Goal: Information Seeking & Learning: Learn about a topic

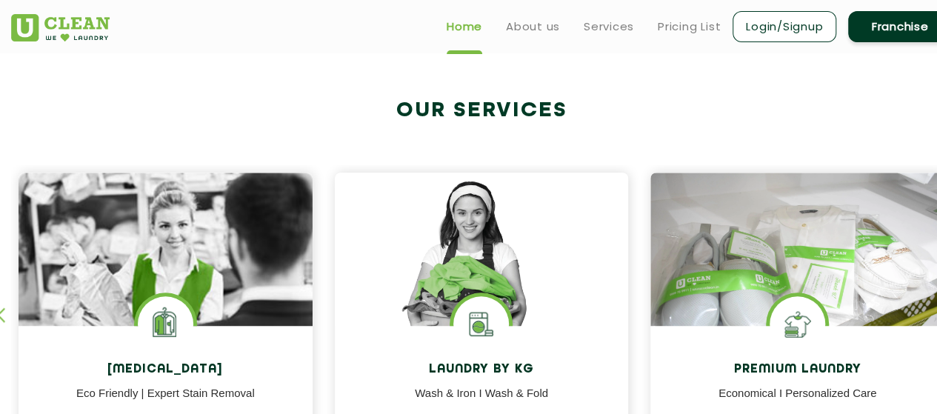
scroll to position [296, 0]
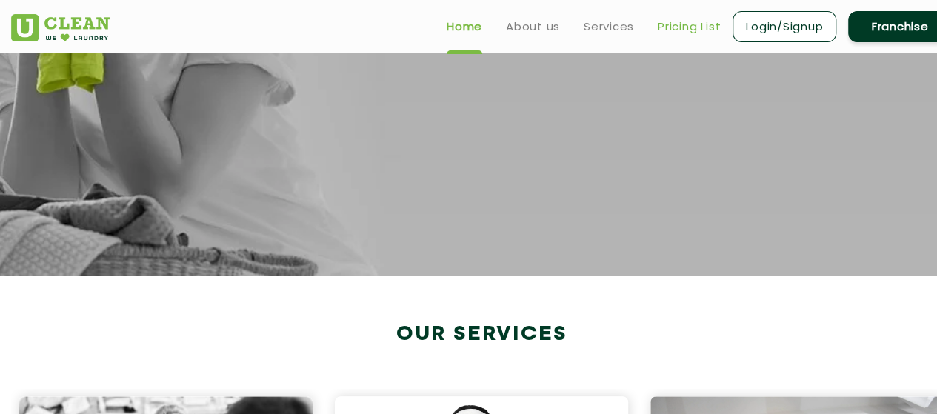
click at [678, 26] on link "Pricing List" at bounding box center [689, 27] width 63 height 18
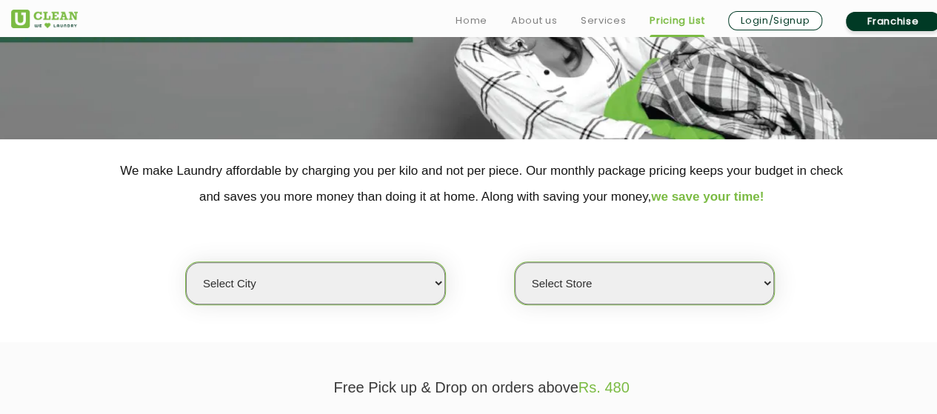
scroll to position [296, 0]
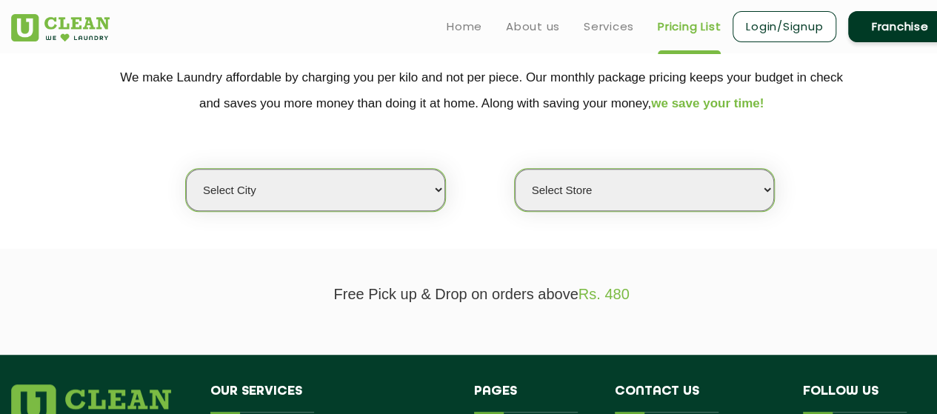
click at [271, 188] on select "Select city [GEOGRAPHIC_DATA] [GEOGRAPHIC_DATA] [GEOGRAPHIC_DATA] [GEOGRAPHIC_D…" at bounding box center [315, 190] width 259 height 42
select select "4"
click at [186, 169] on select "Select city [GEOGRAPHIC_DATA] [GEOGRAPHIC_DATA] [GEOGRAPHIC_DATA] [GEOGRAPHIC_D…" at bounding box center [315, 190] width 259 height 42
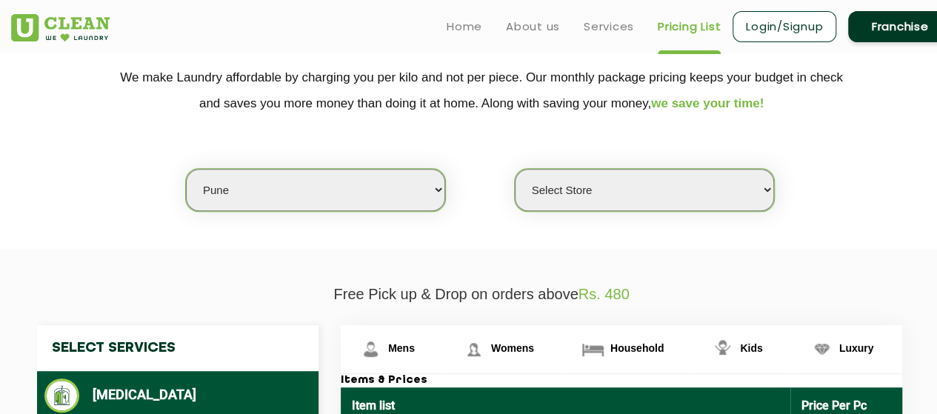
click at [588, 180] on select "Select Store [GEOGRAPHIC_DATA] [GEOGRAPHIC_DATA] [GEOGRAPHIC_DATA] [GEOGRAPHIC_…" at bounding box center [644, 190] width 259 height 42
select select "541"
click at [515, 169] on select "Select Store [GEOGRAPHIC_DATA] [GEOGRAPHIC_DATA] [GEOGRAPHIC_DATA] [GEOGRAPHIC_…" at bounding box center [644, 190] width 259 height 42
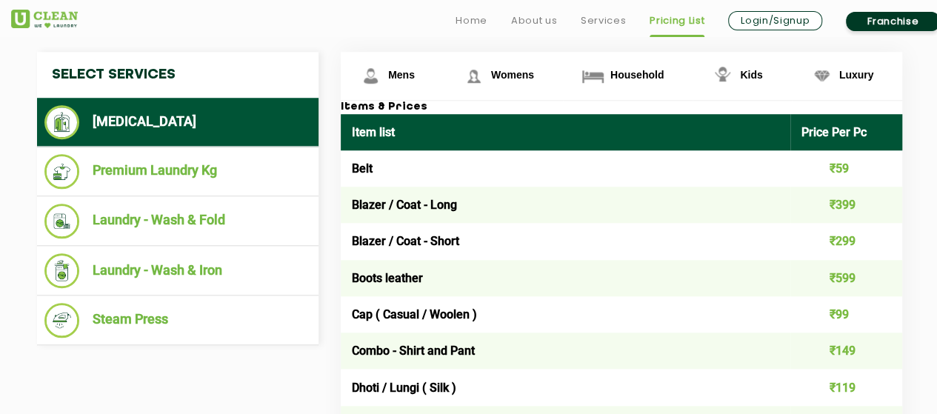
scroll to position [593, 0]
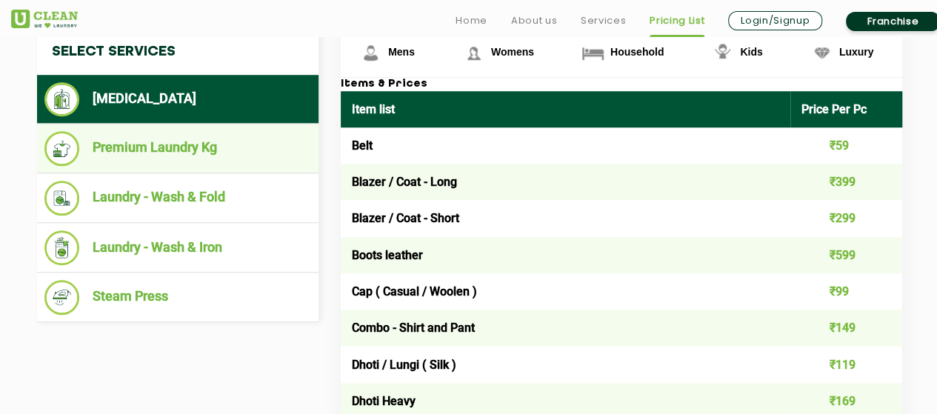
click at [164, 150] on li "Premium Laundry Kg" at bounding box center [177, 148] width 267 height 35
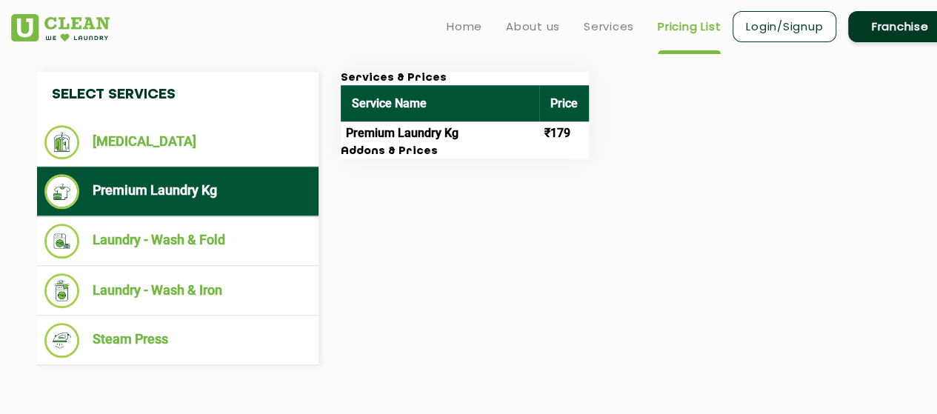
scroll to position [519, 0]
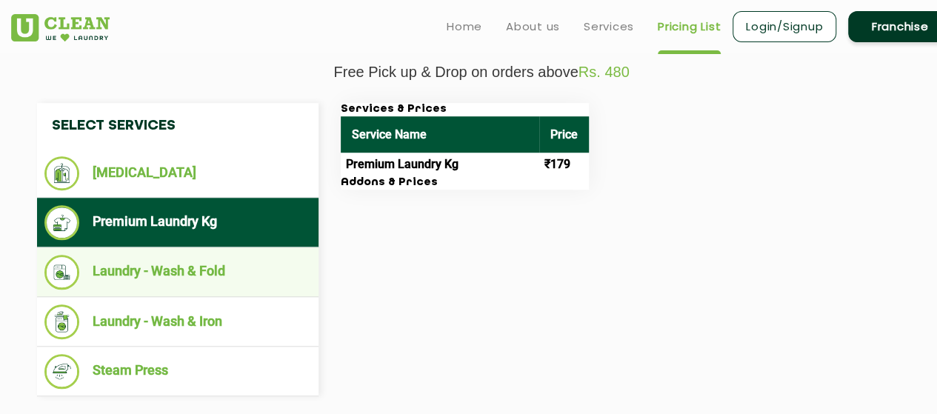
click at [244, 262] on li "Laundry - Wash & Fold" at bounding box center [177, 272] width 267 height 35
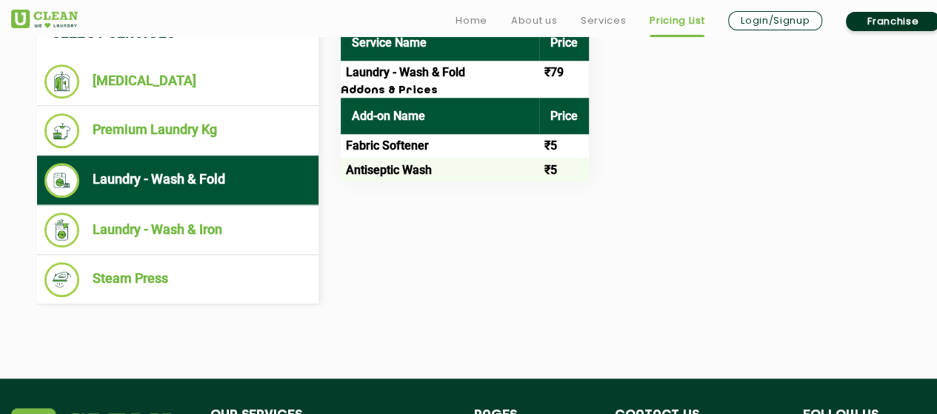
scroll to position [593, 0]
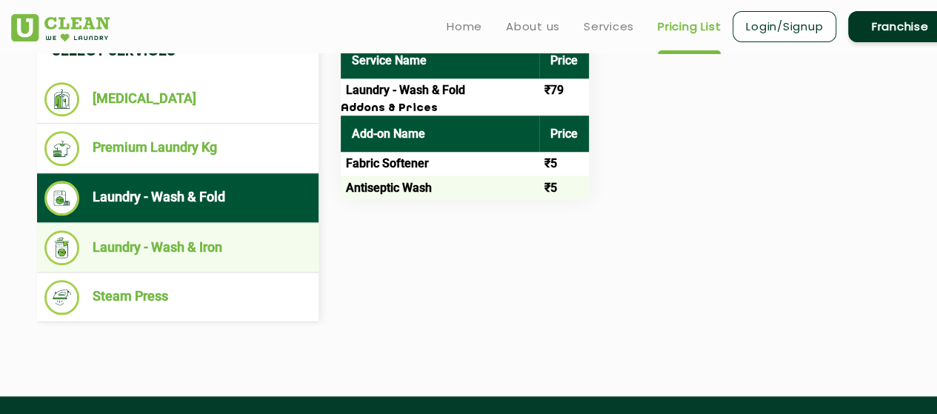
click at [184, 251] on li "Laundry - Wash & Iron" at bounding box center [177, 247] width 267 height 35
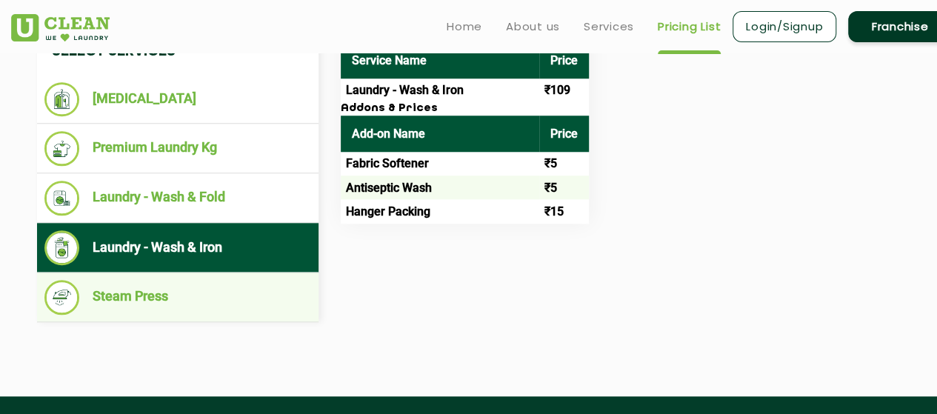
click at [162, 292] on li "Steam Press" at bounding box center [177, 297] width 267 height 35
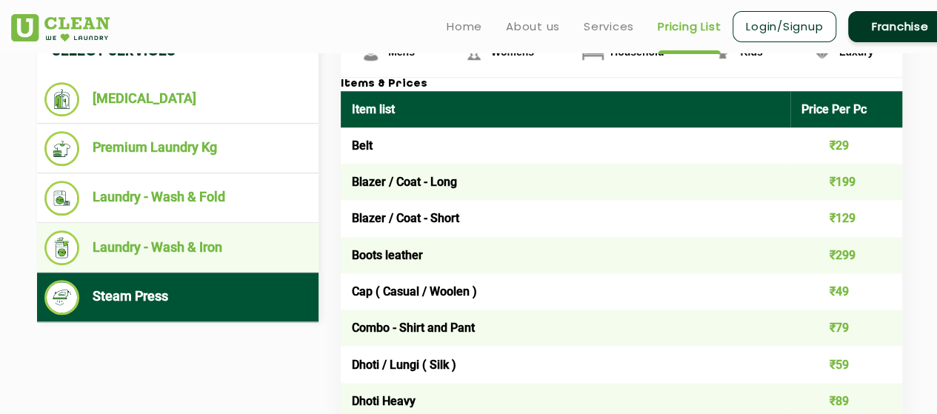
click at [179, 234] on li "Laundry - Wash & Iron" at bounding box center [177, 247] width 267 height 35
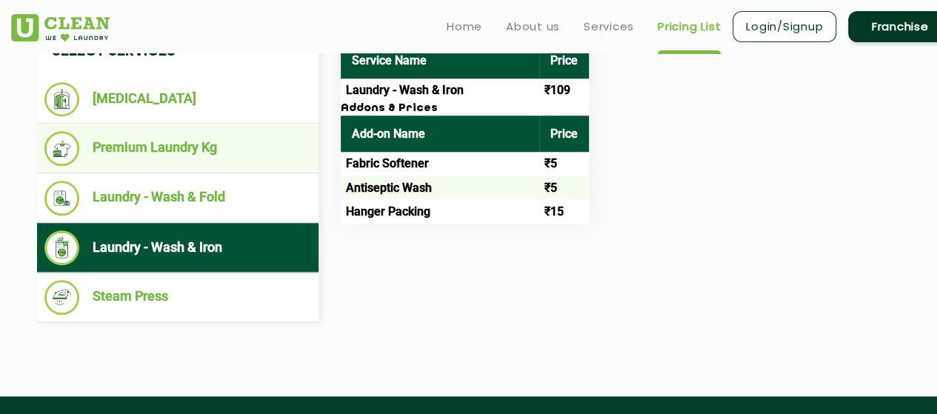
click at [197, 152] on li "Premium Laundry Kg" at bounding box center [177, 148] width 267 height 35
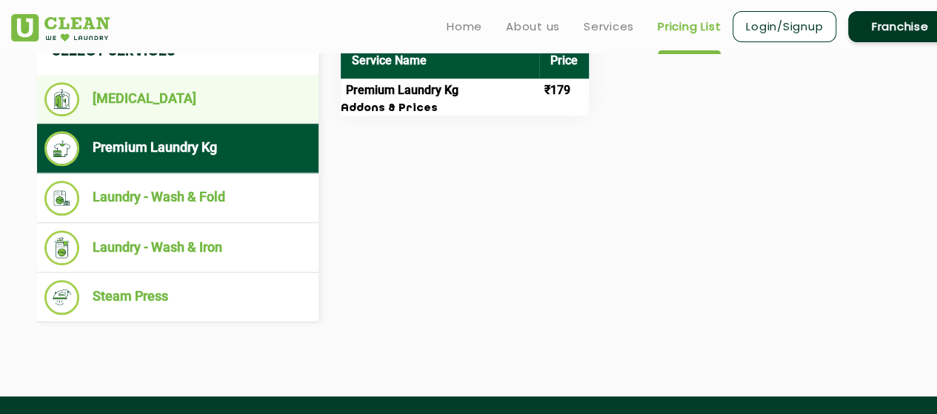
click at [243, 104] on li "[MEDICAL_DATA]" at bounding box center [177, 99] width 267 height 34
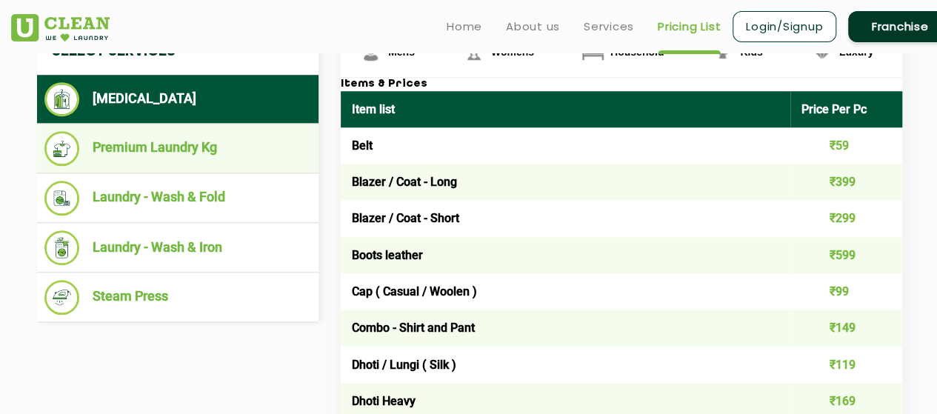
click at [240, 142] on li "Premium Laundry Kg" at bounding box center [177, 148] width 267 height 35
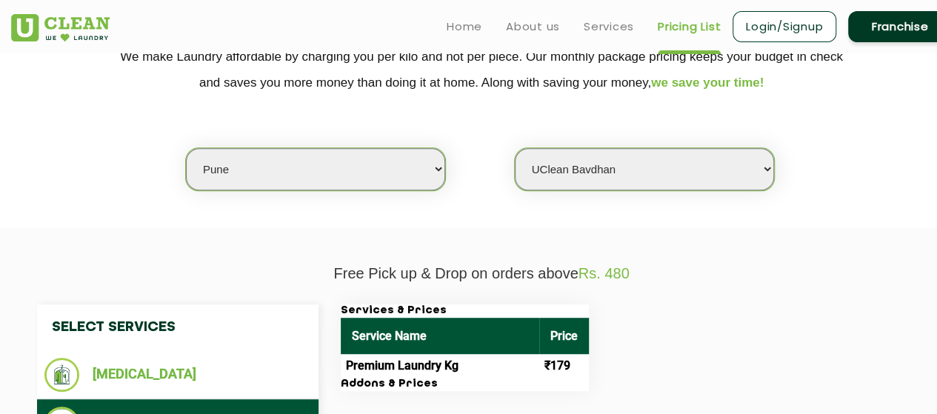
scroll to position [296, 0]
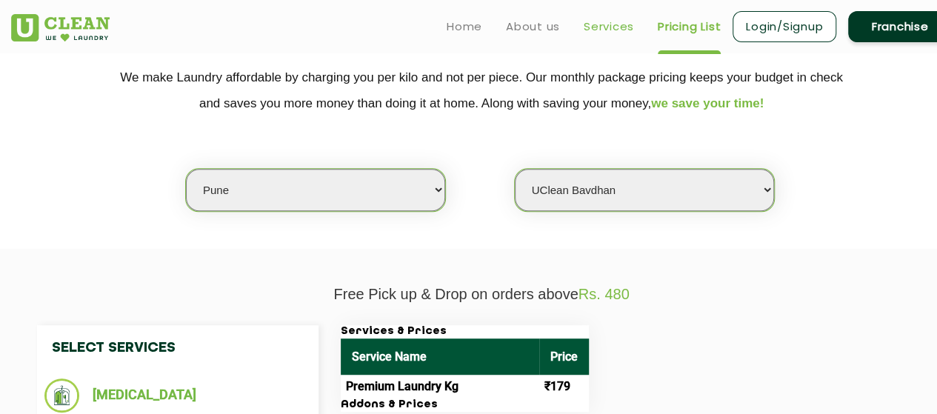
click at [618, 24] on link "Services" at bounding box center [609, 27] width 50 height 18
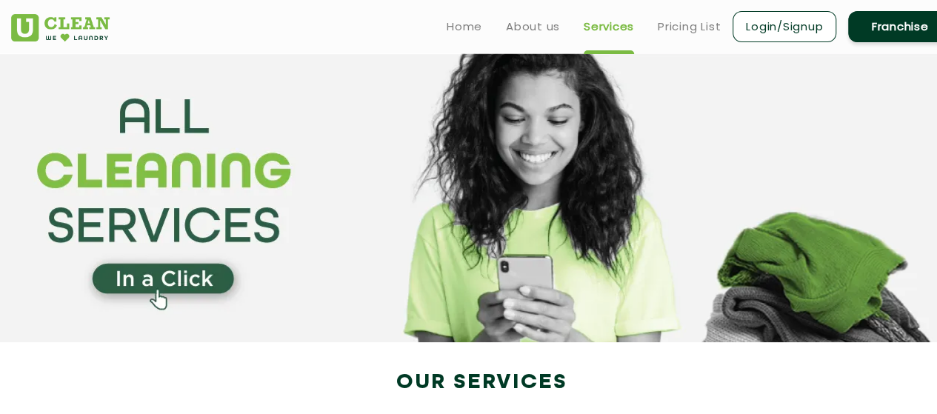
scroll to position [296, 0]
